Goal: Find specific page/section: Find specific page/section

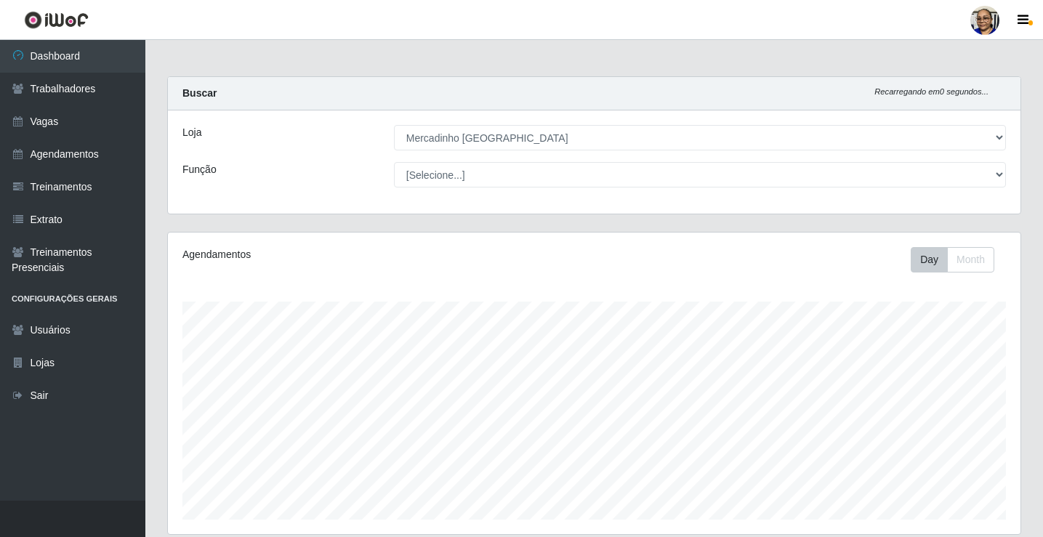
select select "345"
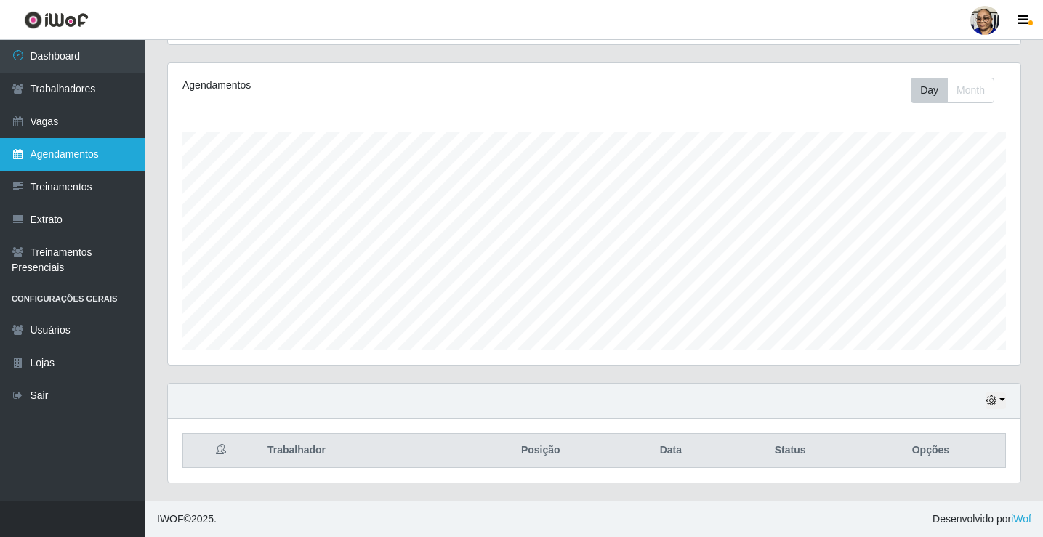
scroll to position [302, 853]
click at [33, 150] on link "Agendamentos" at bounding box center [72, 154] width 145 height 33
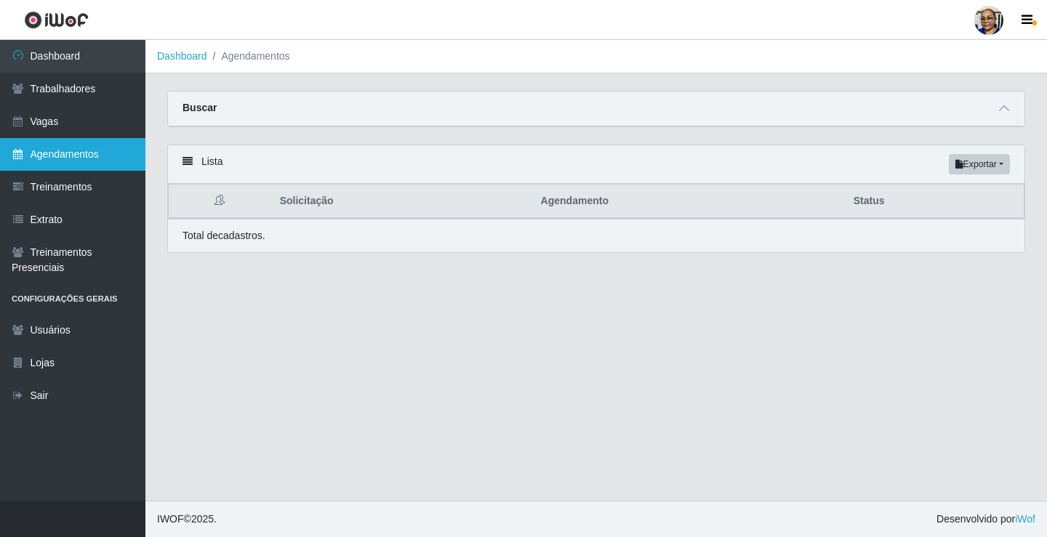
click at [117, 149] on link "Agendamentos" at bounding box center [72, 154] width 145 height 33
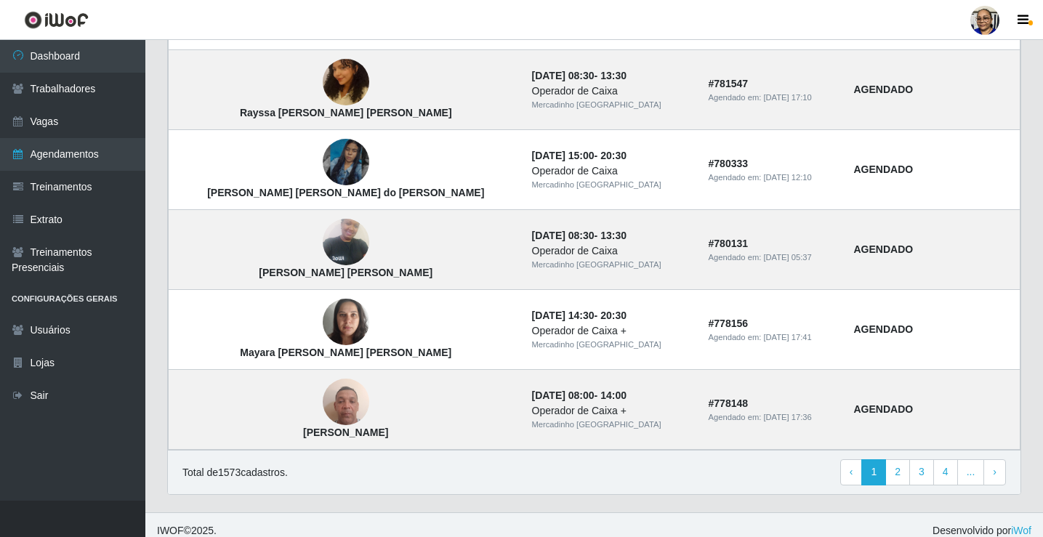
scroll to position [981, 0]
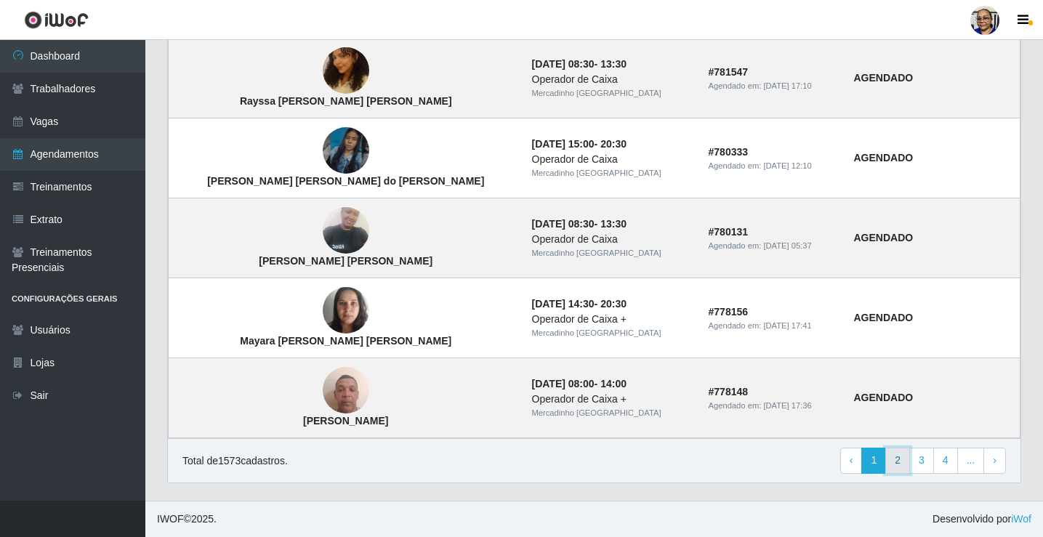
click at [898, 458] on link "2" at bounding box center [897, 461] width 25 height 26
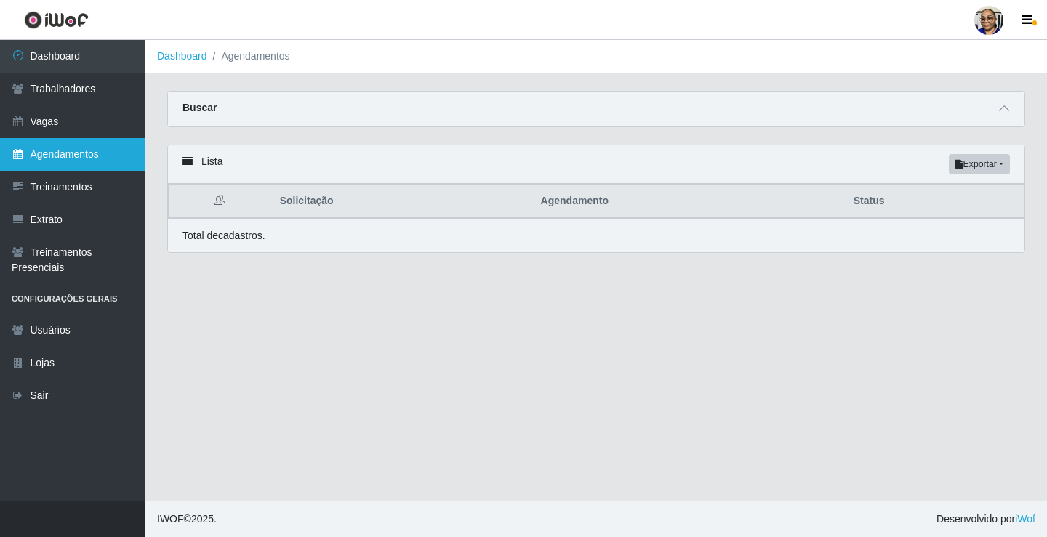
click at [86, 153] on link "Agendamentos" at bounding box center [72, 154] width 145 height 33
drag, startPoint x: 613, startPoint y: 345, endPoint x: 621, endPoint y: 381, distance: 37.2
click at [621, 381] on main "Dashboard Agendamentos Carregando... Buscar Início em [GEOGRAPHIC_DATA] em Stat…" at bounding box center [595, 270] width 901 height 461
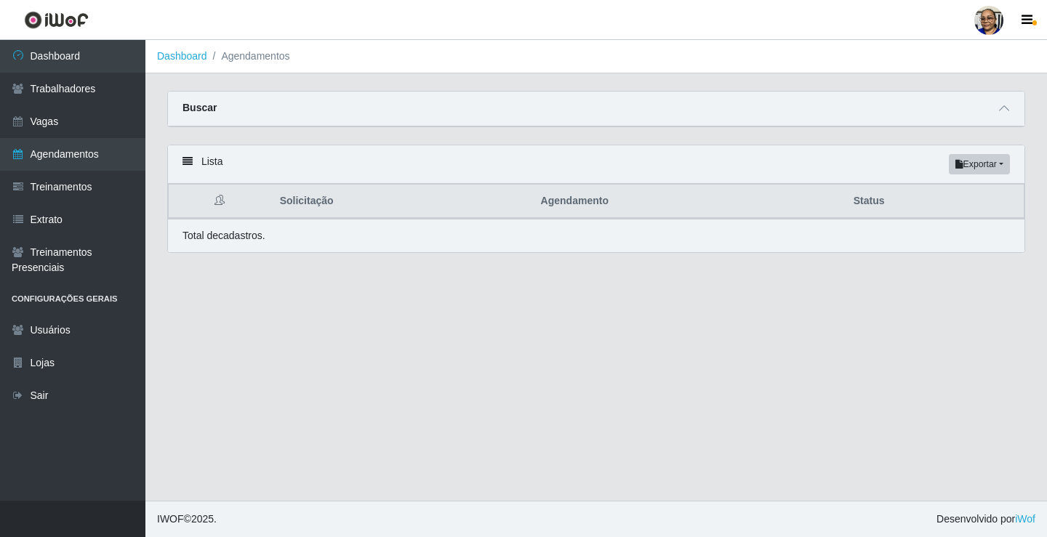
click at [621, 381] on main "Dashboard Agendamentos Carregando... Buscar Início em [GEOGRAPHIC_DATA] em Stat…" at bounding box center [595, 270] width 901 height 461
click at [422, 377] on main "Dashboard Agendamentos Carregando... Buscar Início em [GEOGRAPHIC_DATA] em Stat…" at bounding box center [595, 270] width 901 height 461
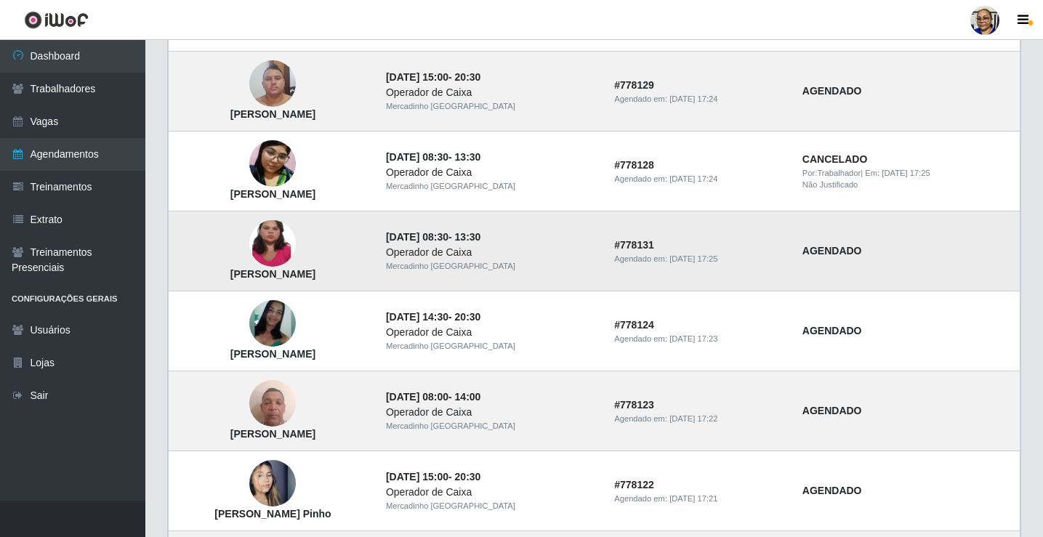
scroll to position [981, 0]
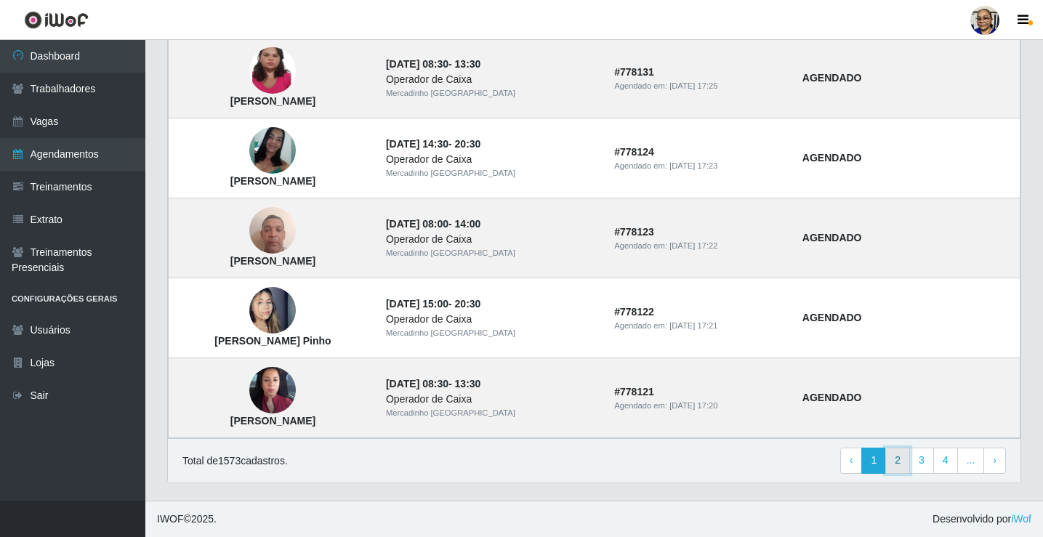
click at [902, 462] on link "2" at bounding box center [897, 461] width 25 height 26
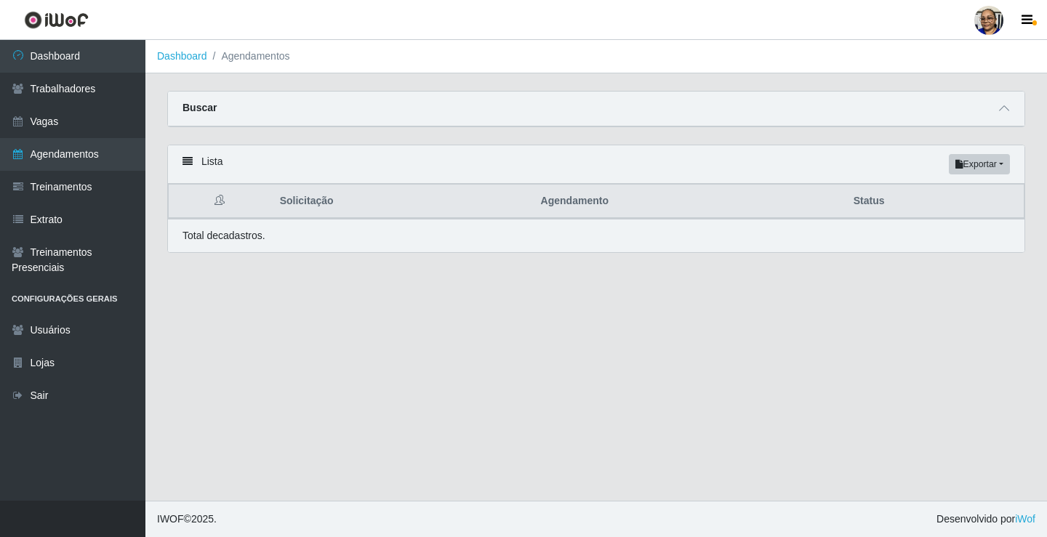
click at [486, 396] on main "Dashboard Agendamentos Carregando... Buscar Início em [GEOGRAPHIC_DATA] em Stat…" at bounding box center [595, 270] width 901 height 461
click at [480, 338] on main "Dashboard Agendamentos Carregando... Buscar Início em [GEOGRAPHIC_DATA] em Stat…" at bounding box center [595, 270] width 901 height 461
click at [481, 338] on main "Dashboard Agendamentos Carregando... Buscar Início em [GEOGRAPHIC_DATA] em Stat…" at bounding box center [595, 270] width 901 height 461
